Goal: Navigation & Orientation: Find specific page/section

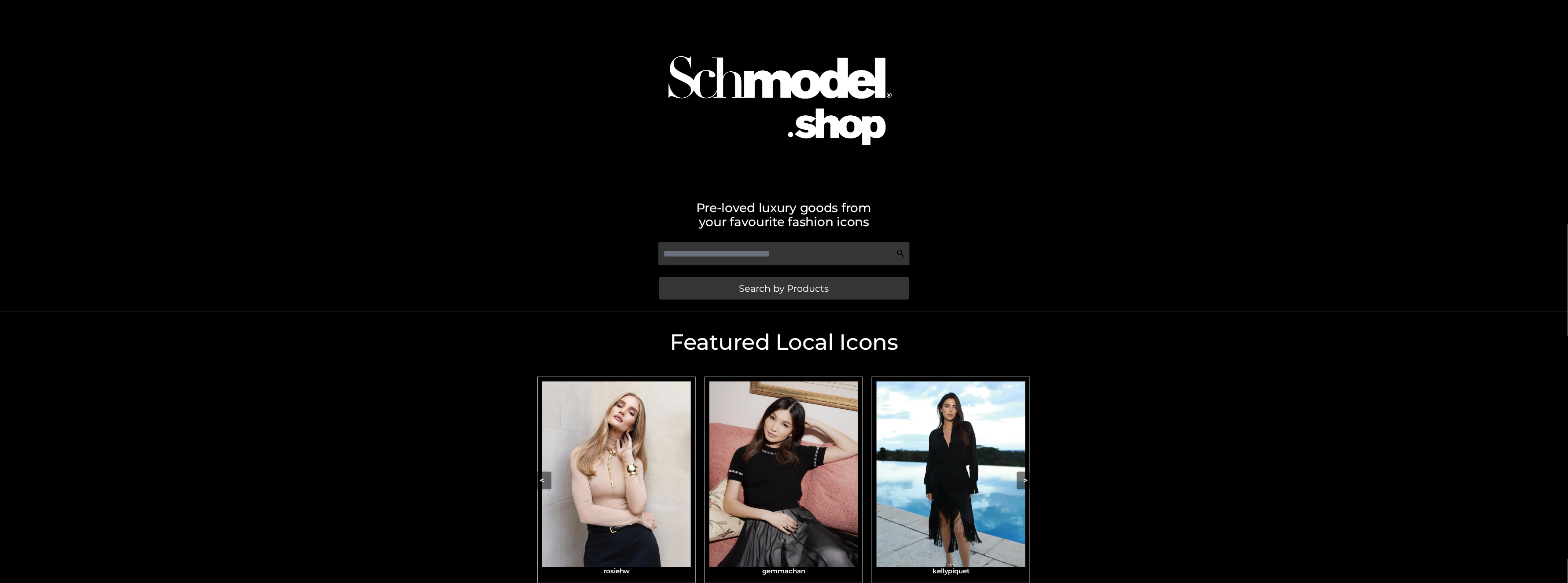
scroll to position [79, 0]
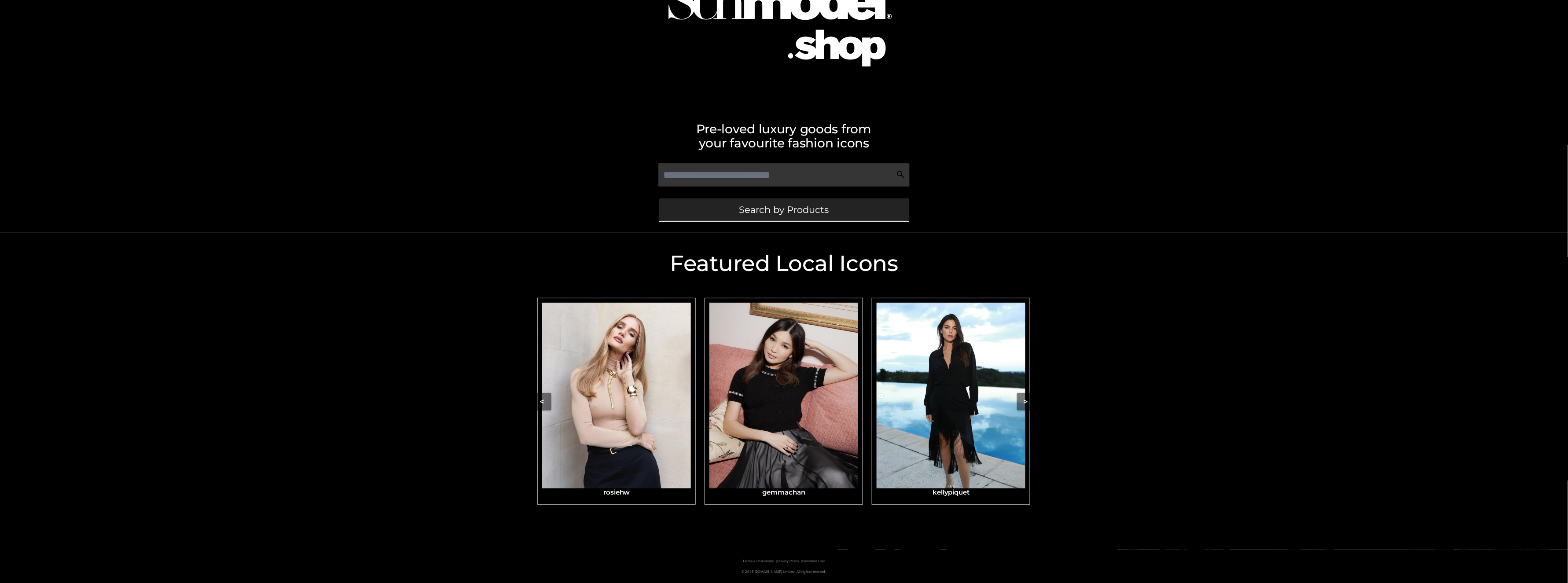
click at [787, 211] on span "Search by Products" at bounding box center [784, 209] width 90 height 9
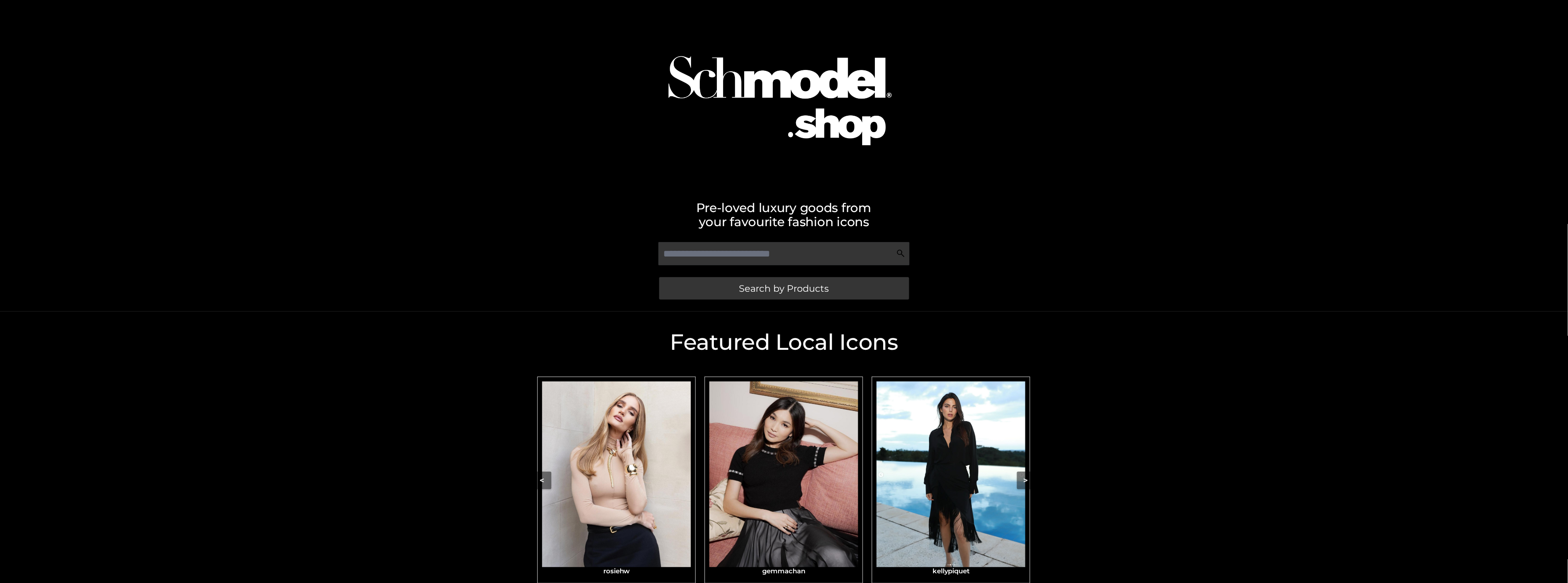
scroll to position [79, 0]
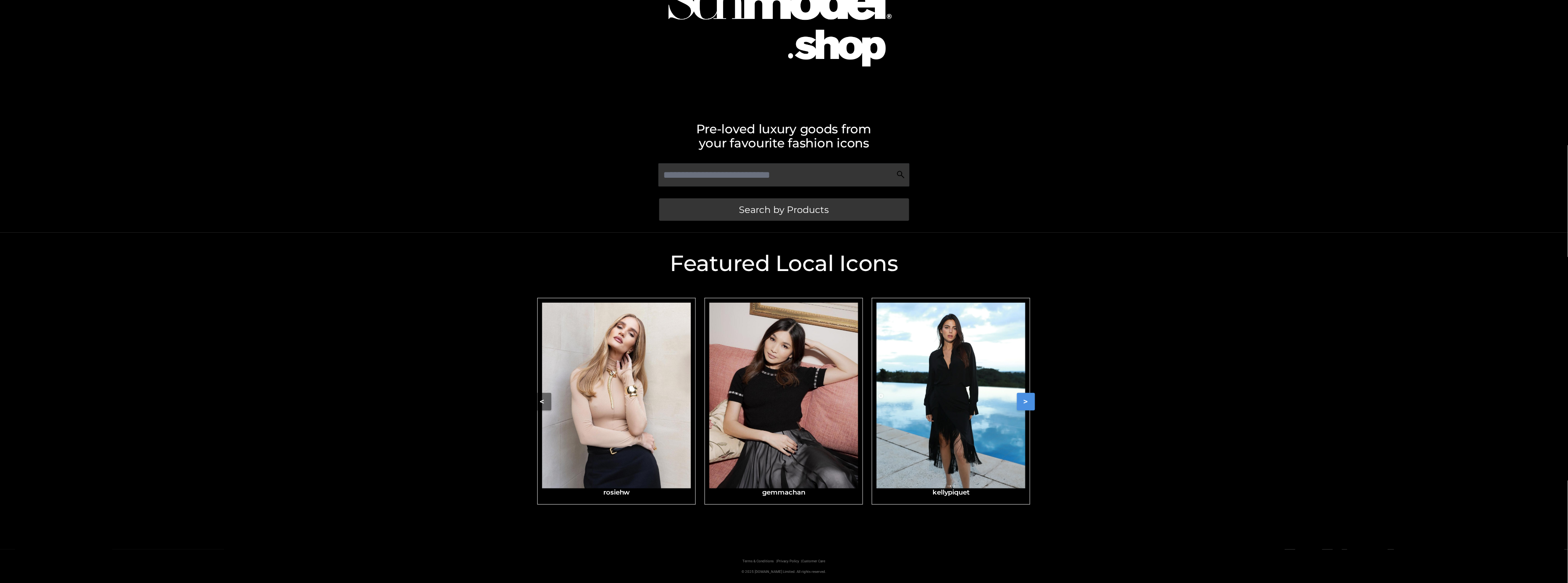
click at [1026, 402] on button ">" at bounding box center [1026, 402] width 18 height 18
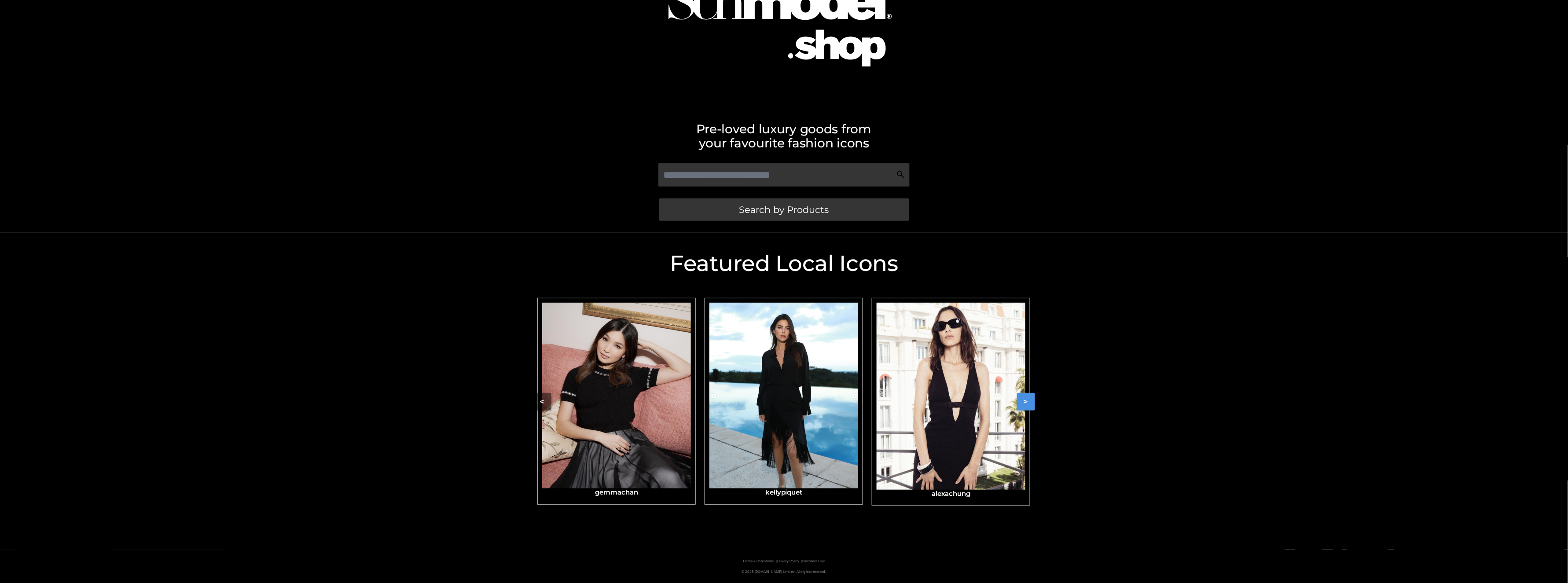
click at [1026, 402] on button ">" at bounding box center [1026, 402] width 18 height 18
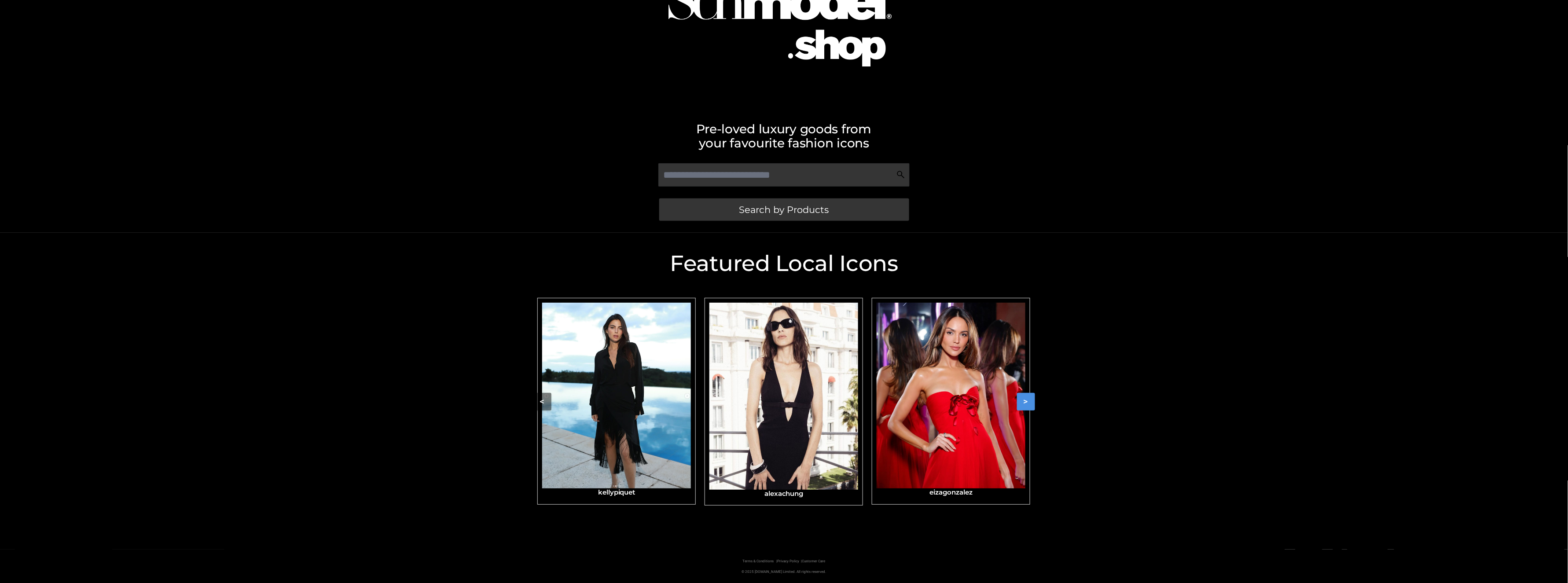
click at [1026, 402] on button ">" at bounding box center [1026, 402] width 18 height 18
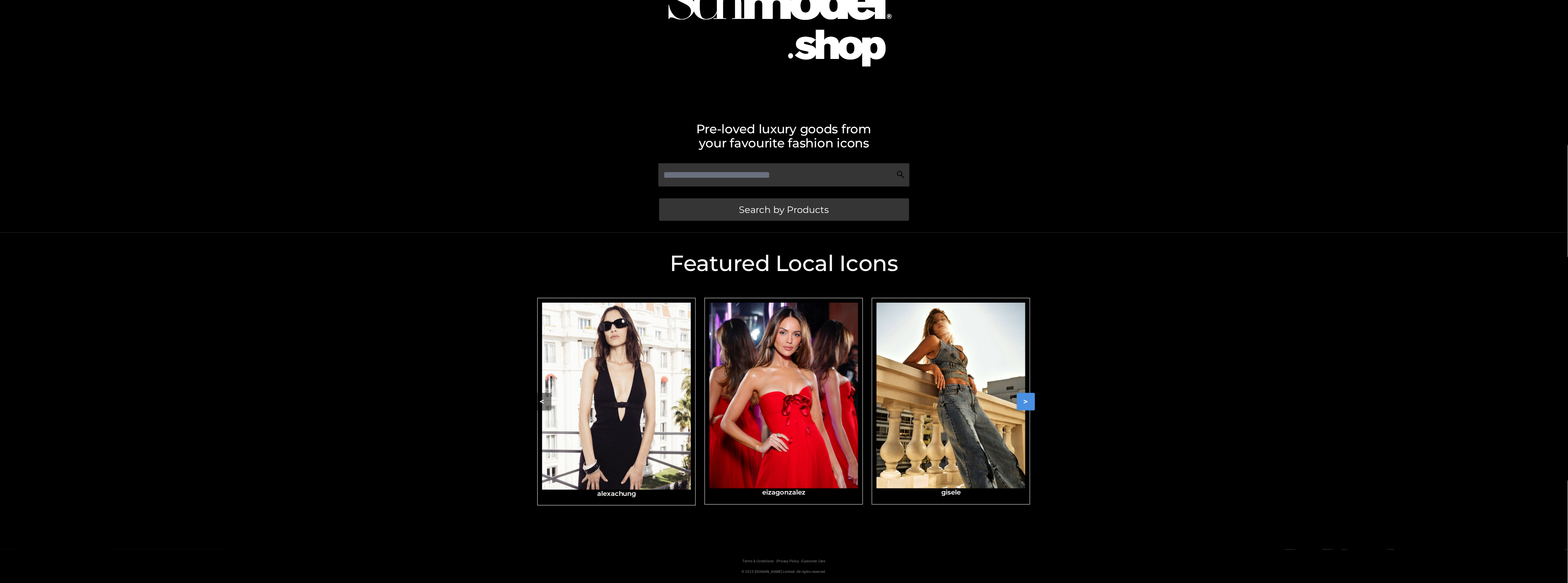
click at [1026, 402] on button ">" at bounding box center [1026, 402] width 18 height 18
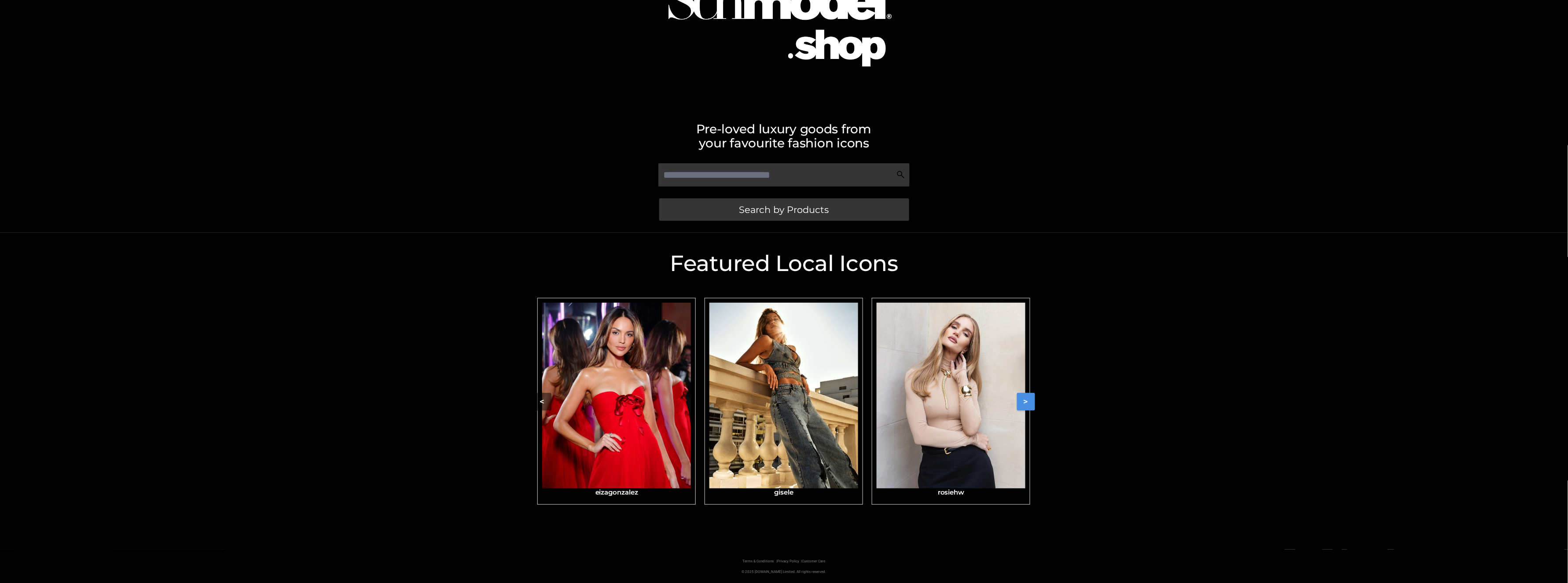
click at [1026, 402] on button ">" at bounding box center [1026, 402] width 18 height 18
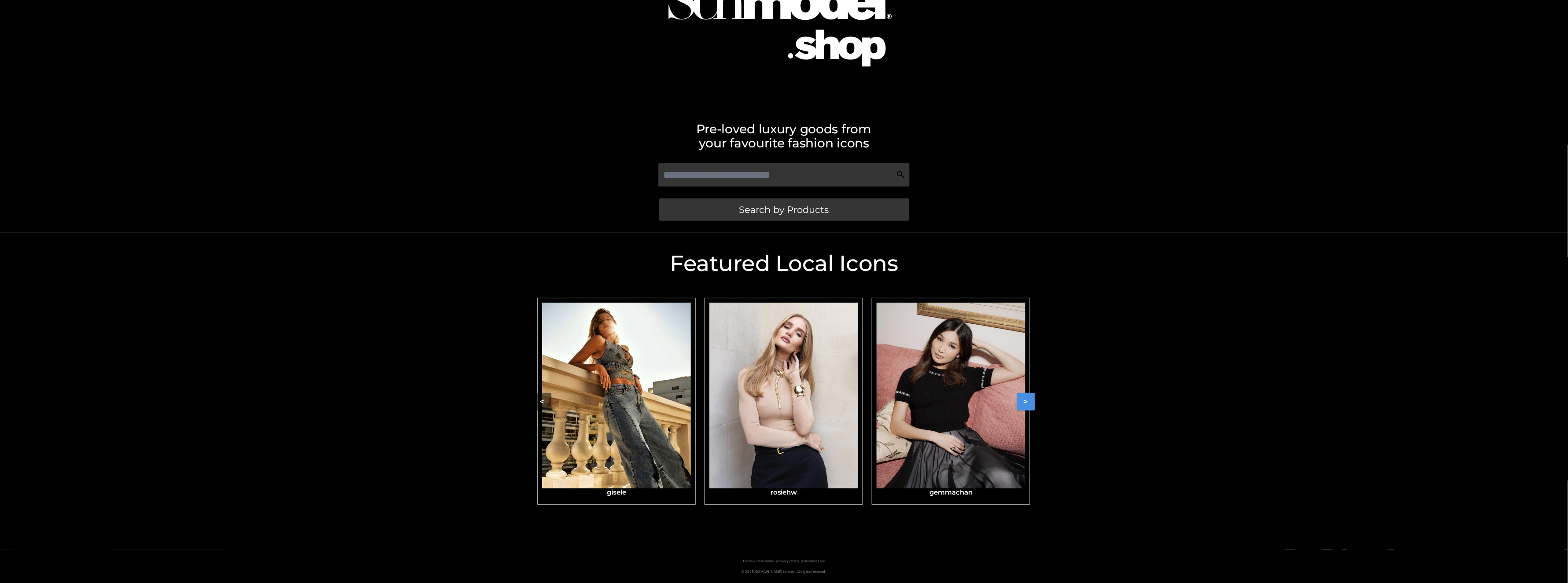
click at [1026, 402] on button ">" at bounding box center [1026, 402] width 18 height 18
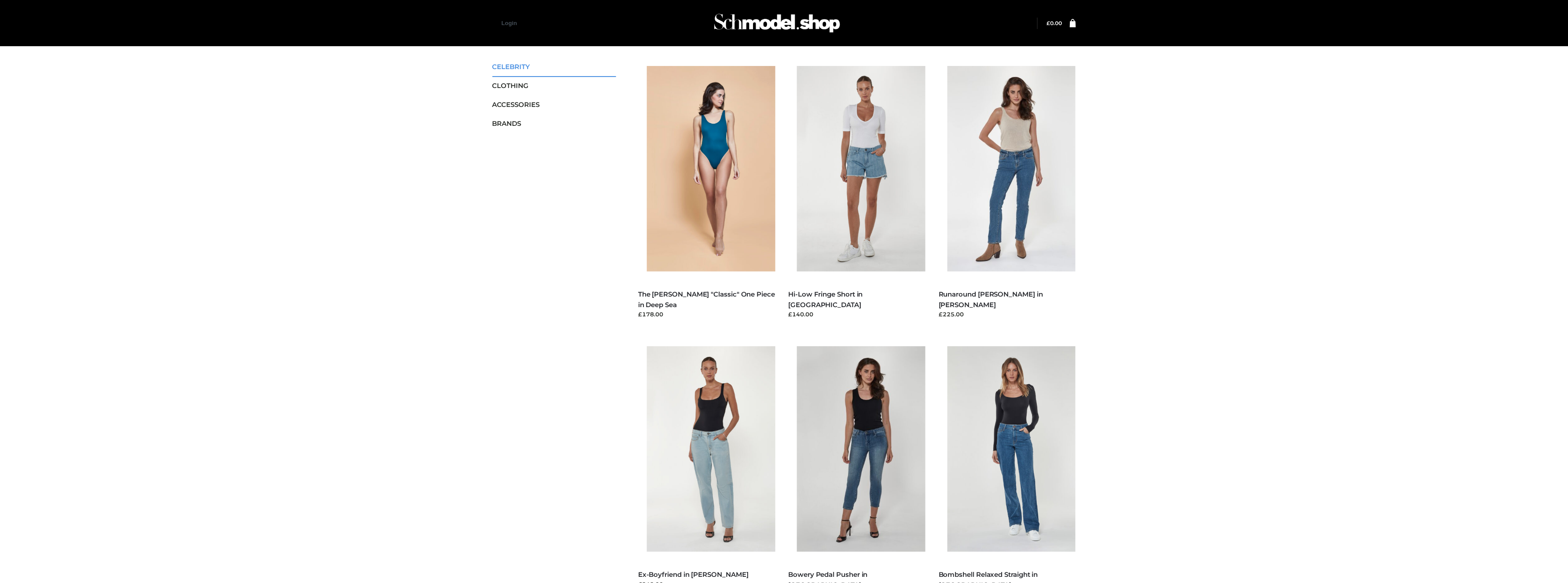
click at [515, 66] on span "CELEBRITY" at bounding box center [554, 67] width 124 height 10
